Goal: Check status: Check status

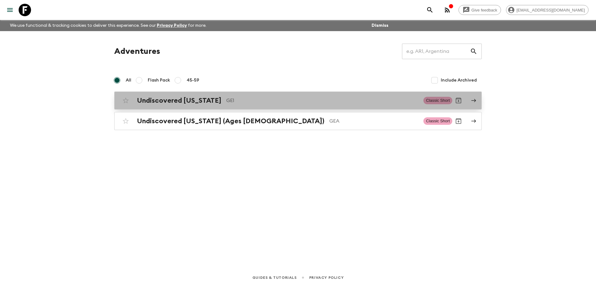
click at [178, 103] on h2 "Undiscovered [US_STATE]" at bounding box center [179, 100] width 85 height 8
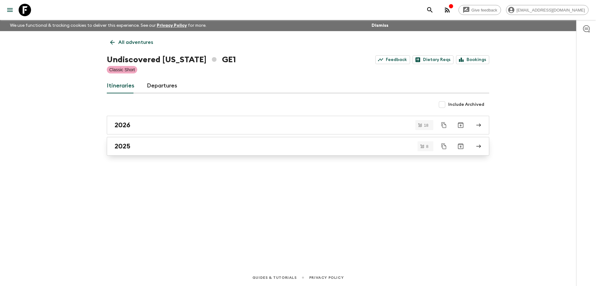
click at [155, 146] on div "2025" at bounding box center [292, 146] width 355 height 8
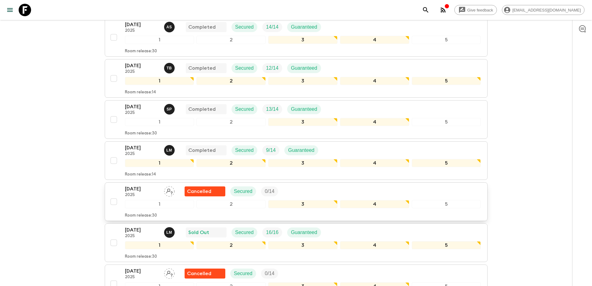
scroll to position [229, 0]
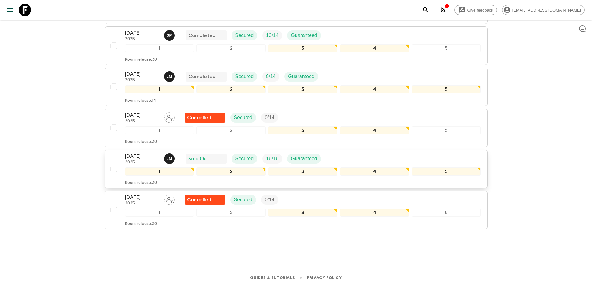
click at [126, 155] on p "[DATE]" at bounding box center [142, 155] width 34 height 7
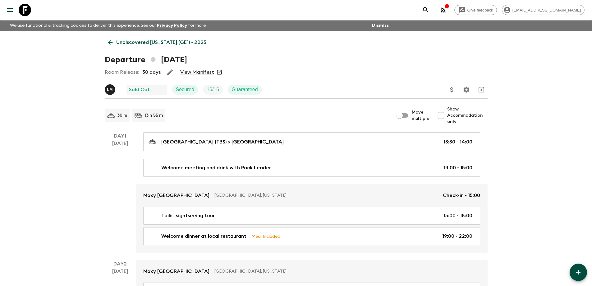
click at [194, 73] on link "View Manifest" at bounding box center [197, 72] width 34 height 6
